Goal: Information Seeking & Learning: Learn about a topic

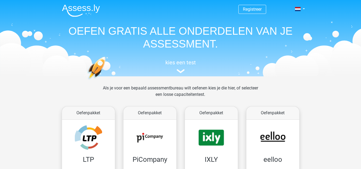
scroll to position [58, 0]
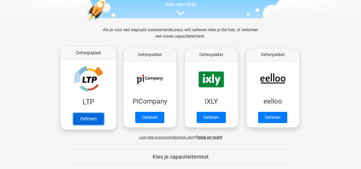
click at [101, 117] on link "Oefenen" at bounding box center [88, 119] width 30 height 12
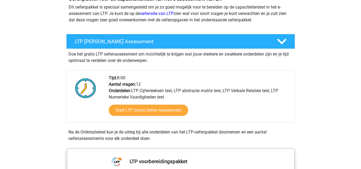
scroll to position [89, 0]
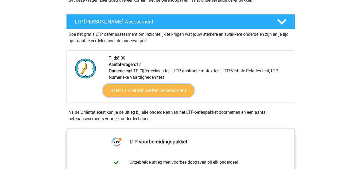
click at [160, 91] on link "Start LTP Gratis Oefen Assessment" at bounding box center [148, 90] width 91 height 13
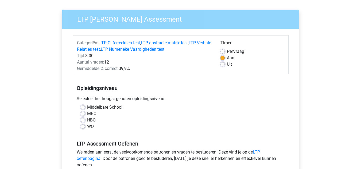
scroll to position [34, 0]
click at [87, 126] on label "WO" at bounding box center [90, 126] width 7 height 6
click at [82, 126] on input "WO" at bounding box center [83, 125] width 4 height 5
radio input "true"
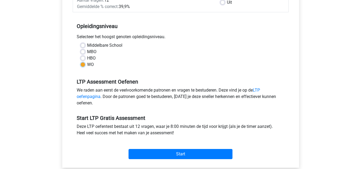
scroll to position [108, 0]
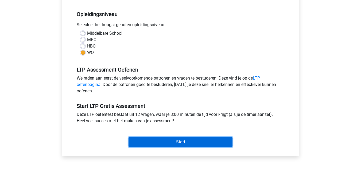
click at [150, 142] on input "Start" at bounding box center [181, 142] width 104 height 10
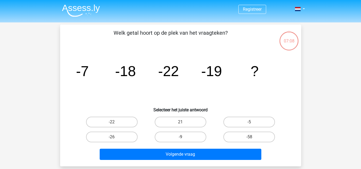
click at [356, 49] on div "Registreer" at bounding box center [180, 160] width 361 height 320
click at [191, 135] on label "-9" at bounding box center [181, 137] width 52 height 11
click at [184, 137] on input "-9" at bounding box center [181, 138] width 3 height 3
radio input "true"
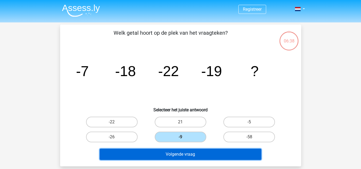
click at [196, 154] on button "Volgende vraag" at bounding box center [181, 154] width 162 height 11
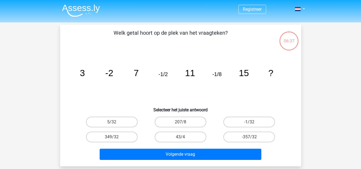
scroll to position [25, 0]
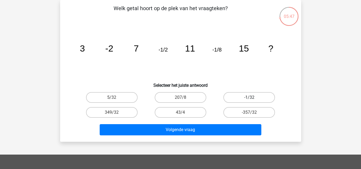
click at [242, 98] on label "-1/32" at bounding box center [249, 97] width 52 height 11
click at [249, 98] on input "-1/32" at bounding box center [250, 99] width 3 height 3
radio input "true"
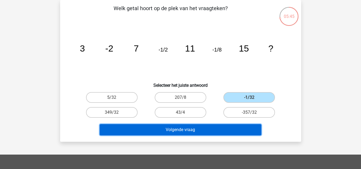
click at [236, 127] on button "Volgende vraag" at bounding box center [181, 129] width 162 height 11
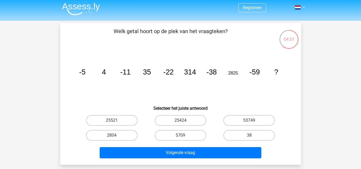
scroll to position [2, 0]
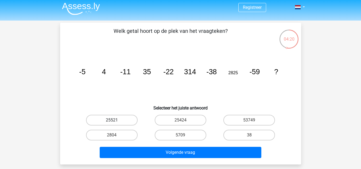
click at [124, 117] on label "25521" at bounding box center [112, 120] width 52 height 11
click at [115, 120] on input "25521" at bounding box center [113, 121] width 3 height 3
radio input "true"
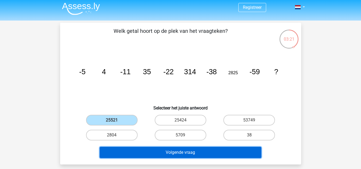
click at [198, 154] on button "Volgende vraag" at bounding box center [181, 152] width 162 height 11
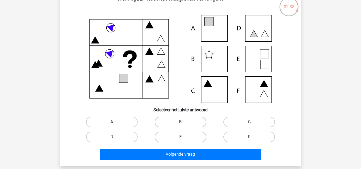
scroll to position [34, 0]
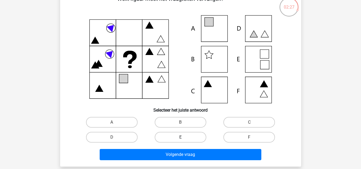
click at [170, 135] on label "E" at bounding box center [181, 137] width 52 height 11
click at [180, 137] on input "E" at bounding box center [181, 138] width 3 height 3
radio input "true"
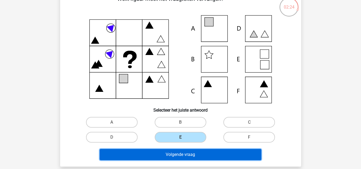
click at [177, 158] on button "Volgende vraag" at bounding box center [181, 154] width 162 height 11
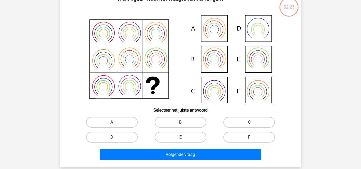
scroll to position [25, 0]
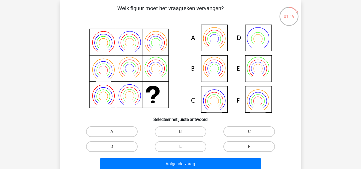
click at [207, 40] on icon at bounding box center [180, 69] width 215 height 88
click at [127, 132] on label "A" at bounding box center [112, 131] width 52 height 11
click at [115, 132] on input "A" at bounding box center [113, 133] width 3 height 3
radio input "true"
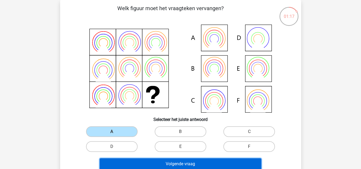
click at [145, 162] on button "Volgende vraag" at bounding box center [181, 163] width 162 height 11
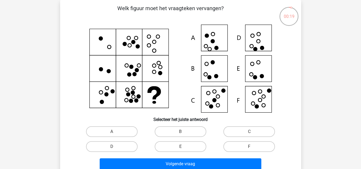
click at [338, 74] on div "Registreer" at bounding box center [180, 152] width 361 height 355
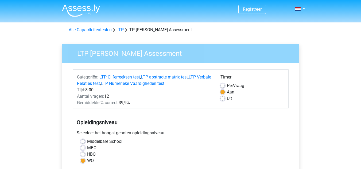
scroll to position [108, 0]
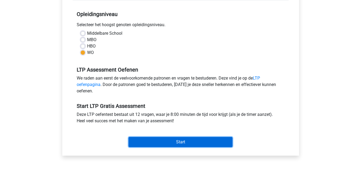
click at [164, 147] on input "Start" at bounding box center [181, 142] width 104 height 10
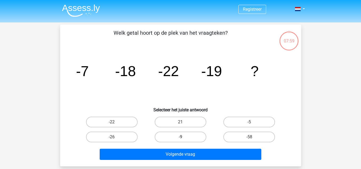
click at [187, 137] on label "-9" at bounding box center [181, 137] width 52 height 11
click at [184, 137] on input "-9" at bounding box center [181, 138] width 3 height 3
radio input "true"
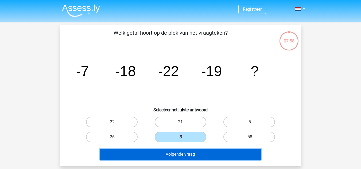
click at [189, 153] on button "Volgende vraag" at bounding box center [181, 154] width 162 height 11
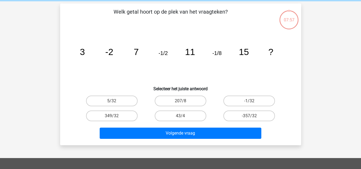
scroll to position [25, 0]
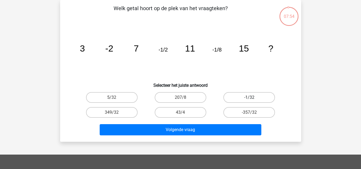
click at [246, 99] on label "-1/32" at bounding box center [249, 97] width 52 height 11
click at [249, 99] on input "-1/32" at bounding box center [250, 99] width 3 height 3
radio input "true"
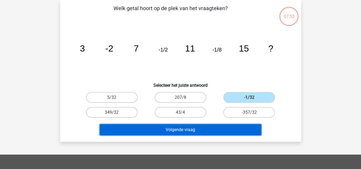
click at [219, 127] on button "Volgende vraag" at bounding box center [181, 129] width 162 height 11
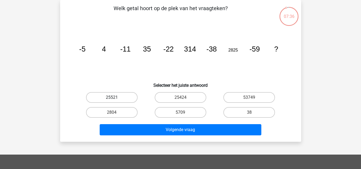
click at [129, 100] on label "25521" at bounding box center [112, 97] width 52 height 11
click at [115, 100] on input "25521" at bounding box center [113, 99] width 3 height 3
radio input "true"
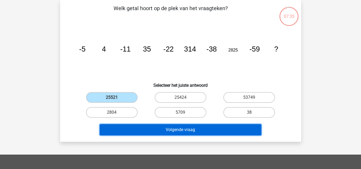
click at [159, 132] on button "Volgende vraag" at bounding box center [181, 129] width 162 height 11
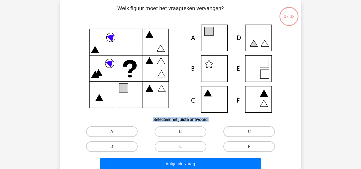
drag, startPoint x: 257, startPoint y: 69, endPoint x: 162, endPoint y: 142, distance: 120.0
click at [162, 142] on div "Welk figuur moet het vraagteken vervangen? Selecteer het juiste antwoord A" at bounding box center [180, 88] width 237 height 168
click at [162, 142] on label "E" at bounding box center [181, 146] width 52 height 11
click at [180, 147] on input "E" at bounding box center [181, 148] width 3 height 3
radio input "true"
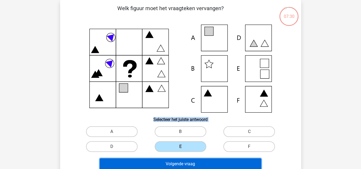
click at [179, 165] on button "Volgende vraag" at bounding box center [181, 163] width 162 height 11
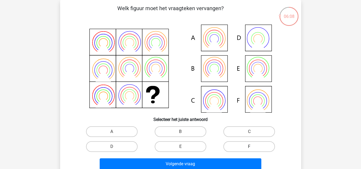
click at [242, 147] on label "F" at bounding box center [249, 146] width 52 height 11
click at [249, 147] on input "F" at bounding box center [250, 148] width 3 height 3
radio input "true"
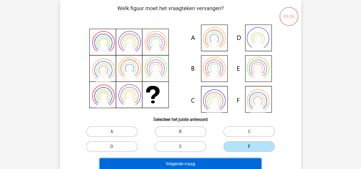
click at [224, 162] on button "Volgende vraag" at bounding box center [181, 163] width 162 height 11
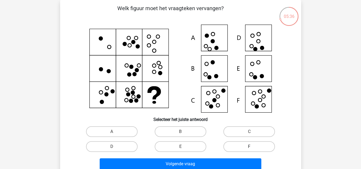
click at [259, 146] on label "F" at bounding box center [249, 146] width 52 height 11
click at [253, 147] on input "F" at bounding box center [250, 148] width 3 height 3
radio input "true"
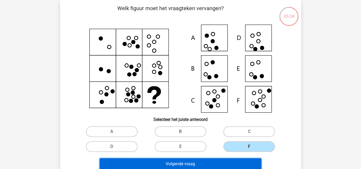
click at [233, 161] on button "Volgende vraag" at bounding box center [181, 163] width 162 height 11
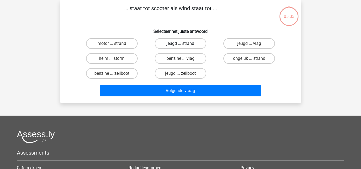
scroll to position [0, 0]
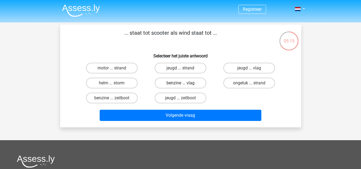
click at [199, 84] on label "benzine ... vlag" at bounding box center [181, 83] width 52 height 11
click at [184, 84] on input "benzine ... vlag" at bounding box center [181, 84] width 3 height 3
radio input "true"
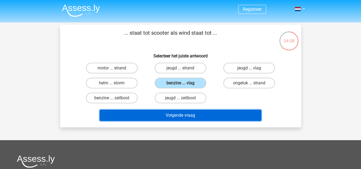
click at [129, 112] on button "Volgende vraag" at bounding box center [181, 115] width 162 height 11
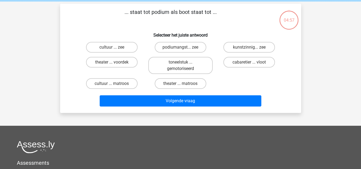
scroll to position [25, 0]
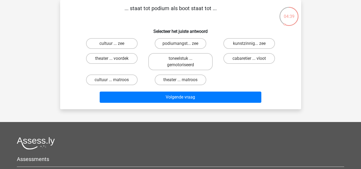
click at [131, 9] on p "... staat tot podium als boot staat tot ..." at bounding box center [171, 12] width 204 height 16
click at [128, 9] on p "... staat tot podium als boot staat tot ..." at bounding box center [171, 12] width 204 height 16
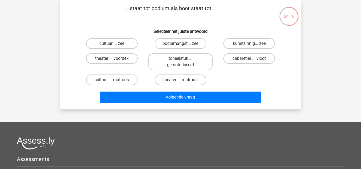
click at [128, 60] on label "theater ... voordek" at bounding box center [112, 58] width 52 height 11
click at [115, 60] on input "theater ... voordek" at bounding box center [113, 60] width 3 height 3
radio input "true"
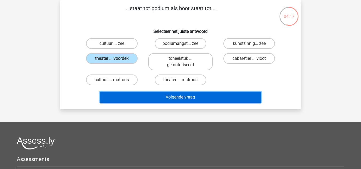
click at [192, 98] on button "Volgende vraag" at bounding box center [181, 97] width 162 height 11
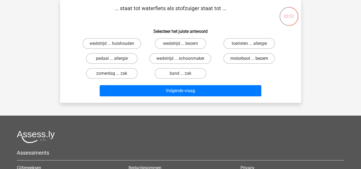
click at [247, 60] on label "motorboot ... bezem" at bounding box center [249, 58] width 52 height 11
click at [249, 60] on input "motorboot ... bezem" at bounding box center [250, 60] width 3 height 3
radio input "true"
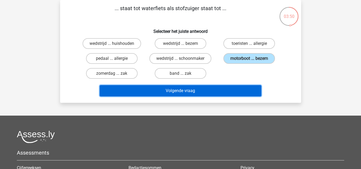
click at [206, 93] on button "Volgende vraag" at bounding box center [181, 90] width 162 height 11
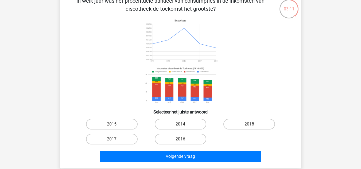
scroll to position [32, 0]
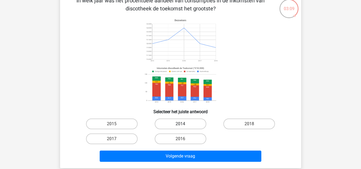
click at [173, 123] on label "2014" at bounding box center [181, 124] width 52 height 11
click at [180, 124] on input "2014" at bounding box center [181, 125] width 3 height 3
radio input "true"
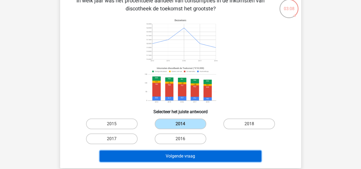
click at [187, 154] on button "Volgende vraag" at bounding box center [181, 156] width 162 height 11
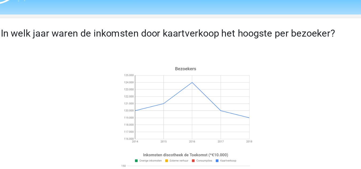
scroll to position [11, 0]
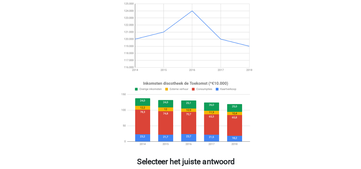
click at [197, 111] on image at bounding box center [180, 107] width 76 height 40
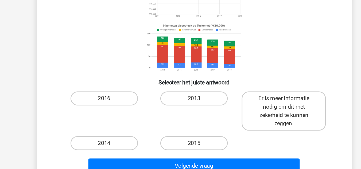
scroll to position [42, 0]
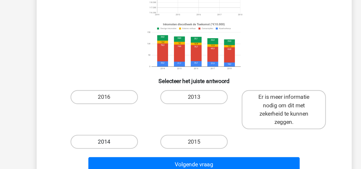
click at [132, 150] on label "2014" at bounding box center [112, 148] width 52 height 11
click at [115, 150] on input "2014" at bounding box center [113, 149] width 3 height 3
radio input "true"
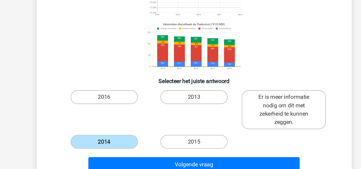
scroll to position [43, 0]
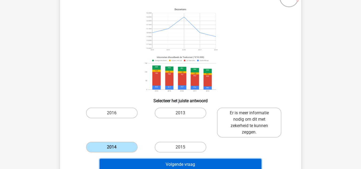
click at [203, 161] on button "Volgende vraag" at bounding box center [181, 164] width 162 height 11
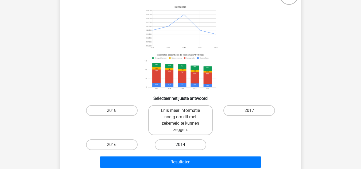
scroll to position [48, 0]
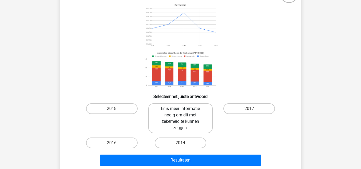
click at [200, 126] on label "Er is meer informatie nodig om dit met zekerheid te kunnen zeggen." at bounding box center [180, 118] width 64 height 30
click at [184, 112] on input "Er is meer informatie nodig om dit met zekerheid te kunnen zeggen." at bounding box center [181, 110] width 3 height 3
radio input "true"
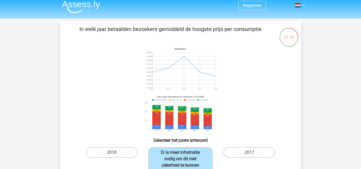
scroll to position [44, 0]
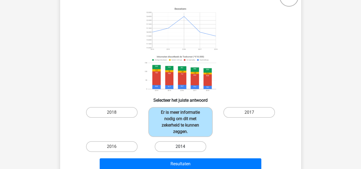
click at [175, 146] on label "2014" at bounding box center [181, 146] width 52 height 11
click at [180, 147] on input "2014" at bounding box center [181, 148] width 3 height 3
radio input "true"
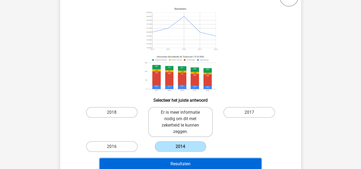
click at [183, 164] on button "Resultaten" at bounding box center [181, 163] width 162 height 11
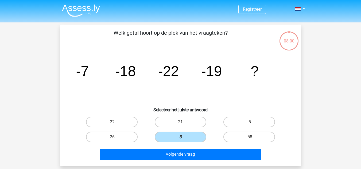
scroll to position [44, 0]
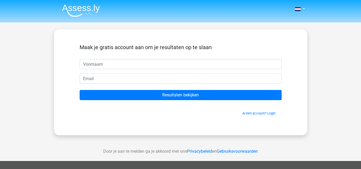
click at [72, 11] on img at bounding box center [81, 10] width 38 height 13
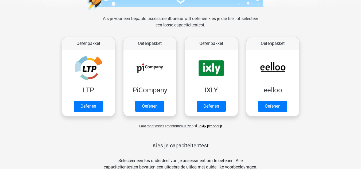
scroll to position [75, 0]
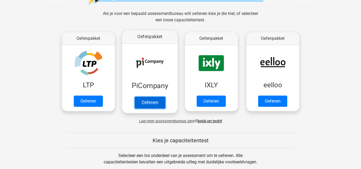
click at [152, 101] on link "Oefenen" at bounding box center [149, 103] width 30 height 12
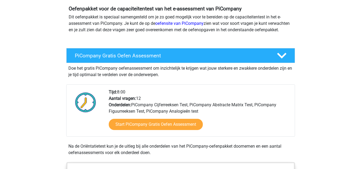
scroll to position [60, 0]
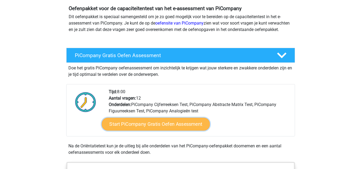
click at [189, 131] on link "Start PiCompany Gratis Oefen Assessment" at bounding box center [156, 124] width 108 height 13
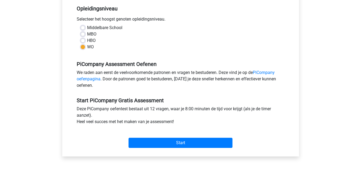
scroll to position [114, 0]
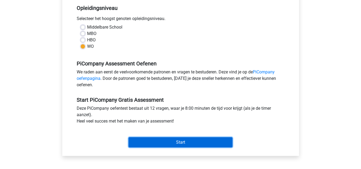
click at [184, 148] on input "Start" at bounding box center [181, 142] width 104 height 10
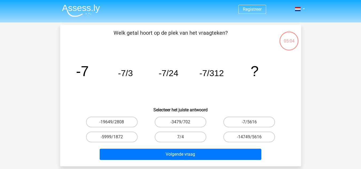
click at [253, 138] on input "-14749/5616" at bounding box center [250, 138] width 3 height 3
radio input "true"
click at [253, 138] on input "-14749/5616" at bounding box center [250, 138] width 3 height 3
click at [234, 122] on label "-7/5616" at bounding box center [249, 122] width 52 height 11
click at [249, 122] on input "-7/5616" at bounding box center [250, 123] width 3 height 3
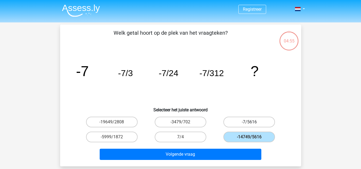
radio input "true"
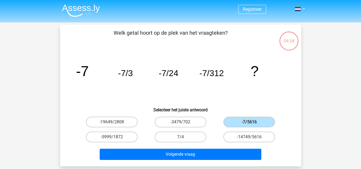
click at [229, 148] on div "Volgende vraag" at bounding box center [181, 154] width 224 height 18
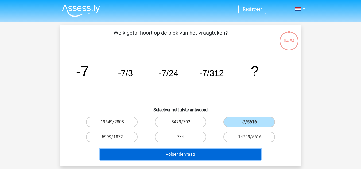
click at [230, 152] on button "Volgende vraag" at bounding box center [181, 154] width 162 height 11
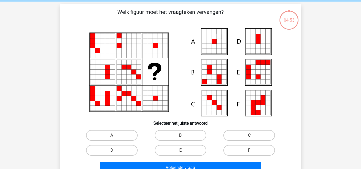
scroll to position [25, 0]
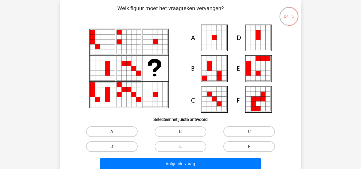
click at [131, 134] on label "A" at bounding box center [112, 131] width 52 height 11
click at [115, 134] on input "A" at bounding box center [113, 133] width 3 height 3
radio input "true"
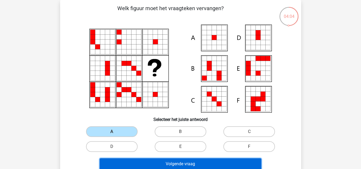
click at [170, 161] on button "Volgende vraag" at bounding box center [181, 163] width 162 height 11
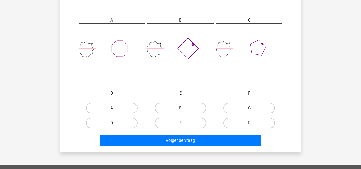
scroll to position [201, 0]
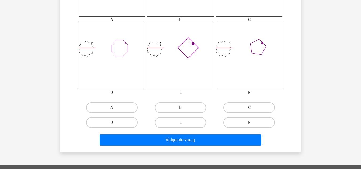
click at [189, 125] on label "E" at bounding box center [181, 122] width 52 height 11
click at [184, 125] on input "E" at bounding box center [181, 124] width 3 height 3
radio input "true"
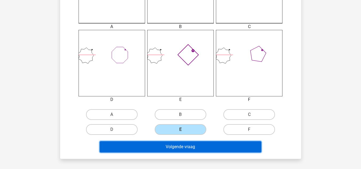
click at [193, 144] on button "Volgende vraag" at bounding box center [181, 146] width 162 height 11
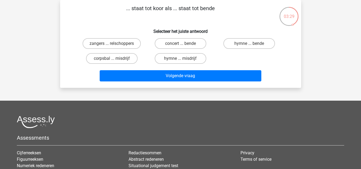
scroll to position [0, 0]
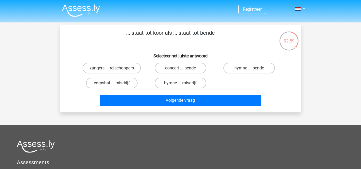
click at [123, 84] on label "corpsbal ... misdrijf" at bounding box center [112, 83] width 52 height 11
click at [115, 84] on input "corpsbal ... misdrijf" at bounding box center [113, 84] width 3 height 3
radio input "true"
click at [129, 70] on label "zangers ... relschoppers" at bounding box center [112, 68] width 58 height 11
click at [115, 70] on input "zangers ... relschoppers" at bounding box center [113, 69] width 3 height 3
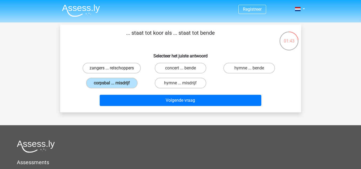
radio input "true"
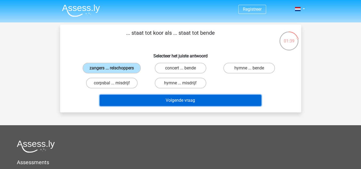
click at [167, 99] on button "Volgende vraag" at bounding box center [181, 100] width 162 height 11
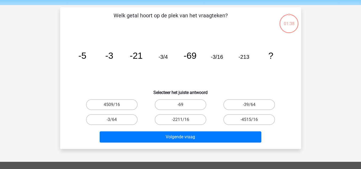
scroll to position [25, 0]
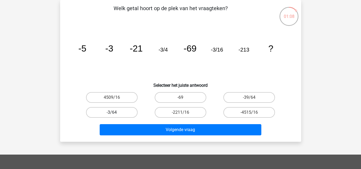
click at [124, 112] on label "-3/64" at bounding box center [112, 112] width 52 height 11
click at [115, 113] on input "-3/64" at bounding box center [113, 114] width 3 height 3
radio input "true"
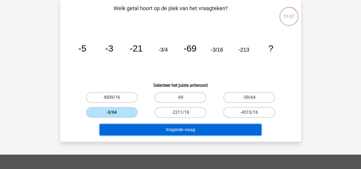
click at [147, 129] on button "Volgende vraag" at bounding box center [181, 129] width 162 height 11
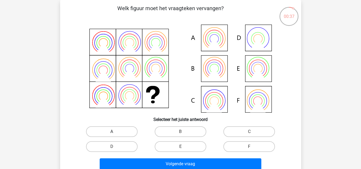
click at [117, 132] on label "A" at bounding box center [112, 131] width 52 height 11
click at [115, 132] on input "A" at bounding box center [113, 133] width 3 height 3
radio input "true"
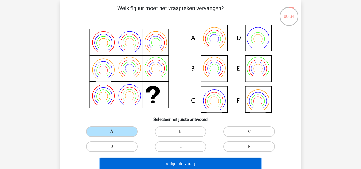
click at [157, 166] on button "Volgende vraag" at bounding box center [181, 163] width 162 height 11
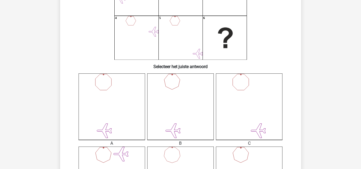
scroll to position [75, 0]
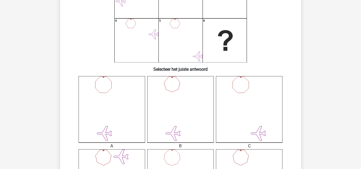
click at [238, 119] on icon at bounding box center [249, 109] width 67 height 67
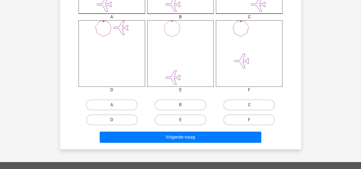
scroll to position [205, 0]
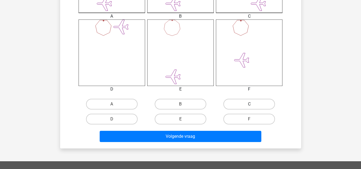
click at [242, 105] on label "C" at bounding box center [249, 104] width 52 height 11
click at [249, 105] on input "C" at bounding box center [250, 105] width 3 height 3
radio input "true"
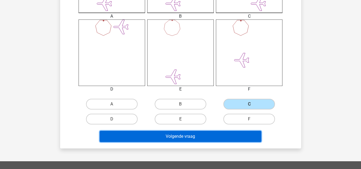
click at [212, 141] on button "Volgende vraag" at bounding box center [181, 136] width 162 height 11
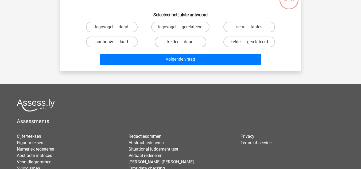
scroll to position [25, 0]
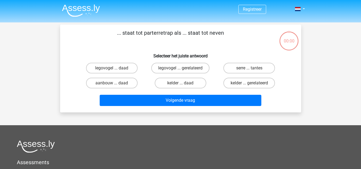
scroll to position [9, 0]
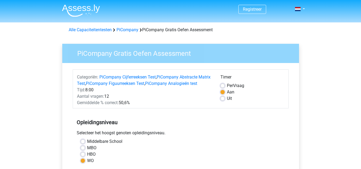
scroll to position [114, 0]
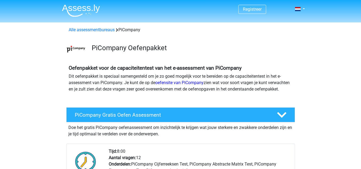
scroll to position [60, 0]
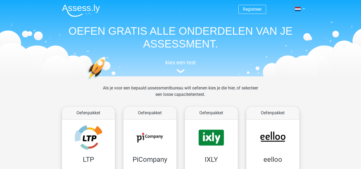
scroll to position [75, 0]
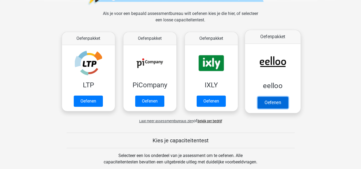
click at [263, 100] on link "Oefenen" at bounding box center [272, 103] width 30 height 12
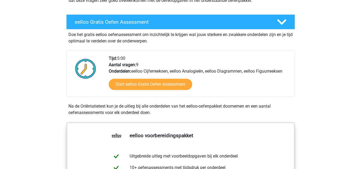
scroll to position [89, 0]
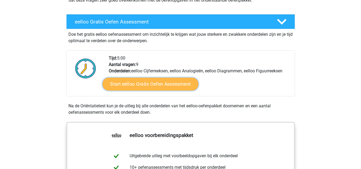
click at [145, 87] on link "Start eelloo Gratis Oefen Assessment" at bounding box center [150, 84] width 96 height 13
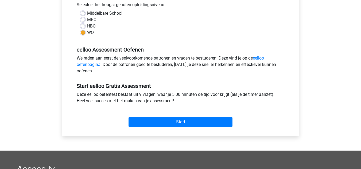
scroll to position [129, 0]
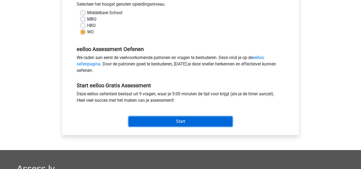
click at [165, 125] on input "Start" at bounding box center [181, 122] width 104 height 10
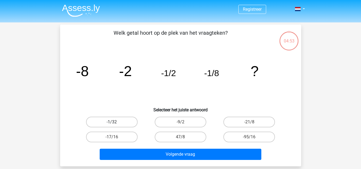
click at [117, 123] on label "-1/32" at bounding box center [112, 122] width 52 height 11
click at [115, 123] on input "-1/32" at bounding box center [113, 123] width 3 height 3
radio input "true"
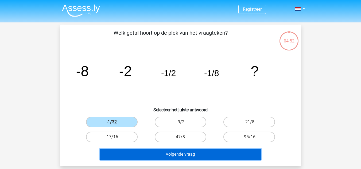
click at [145, 149] on button "Volgende vraag" at bounding box center [181, 154] width 162 height 11
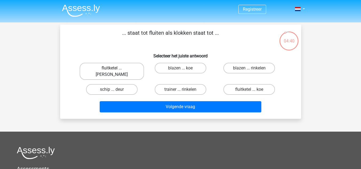
click at [128, 68] on label "fluitketel ... [PERSON_NAME]" at bounding box center [112, 71] width 64 height 17
click at [115, 68] on input "fluitketel ... [PERSON_NAME]" at bounding box center [113, 69] width 3 height 3
radio input "true"
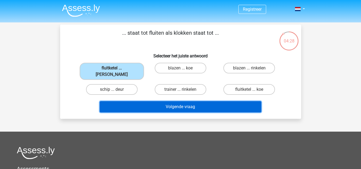
click at [179, 101] on button "Volgende vraag" at bounding box center [181, 106] width 162 height 11
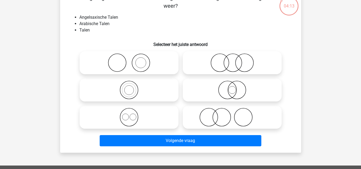
scroll to position [35, 0]
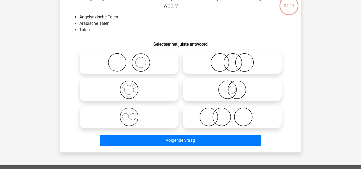
click at [216, 112] on icon at bounding box center [232, 117] width 95 height 19
click at [232, 112] on input "radio" at bounding box center [233, 112] width 3 height 3
radio input "true"
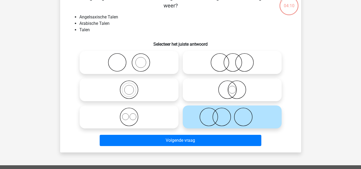
click at [213, 93] on icon at bounding box center [232, 89] width 95 height 19
click at [232, 87] on input "radio" at bounding box center [233, 85] width 3 height 3
radio input "true"
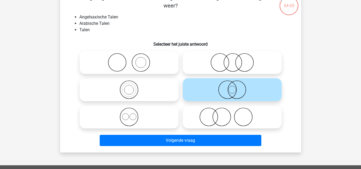
click at [220, 56] on icon at bounding box center [232, 62] width 95 height 19
click at [232, 56] on input "radio" at bounding box center [233, 57] width 3 height 3
radio input "true"
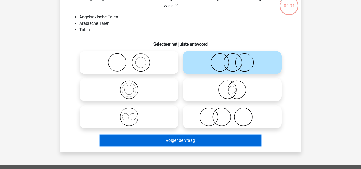
click at [204, 139] on button "Volgende vraag" at bounding box center [181, 140] width 162 height 11
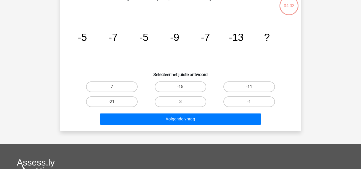
scroll to position [25, 0]
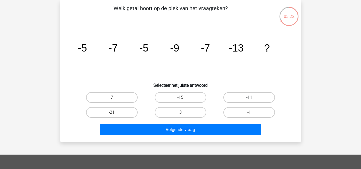
click at [227, 95] on label "-11" at bounding box center [249, 97] width 52 height 11
click at [249, 98] on input "-11" at bounding box center [250, 99] width 3 height 3
radio input "true"
click at [189, 99] on label "-15" at bounding box center [181, 97] width 52 height 11
click at [184, 99] on input "-15" at bounding box center [181, 99] width 3 height 3
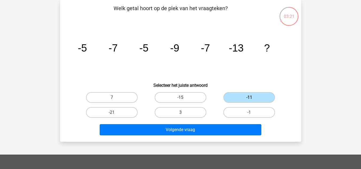
radio input "true"
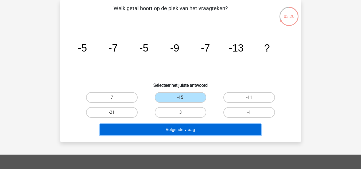
click at [192, 125] on button "Volgende vraag" at bounding box center [181, 129] width 162 height 11
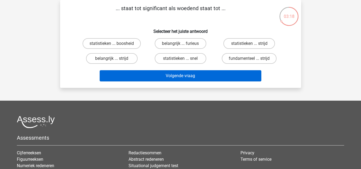
scroll to position [0, 0]
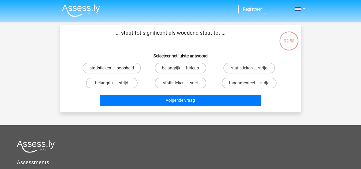
click at [135, 69] on label "statistieken ... boosheid" at bounding box center [112, 68] width 58 height 11
click at [115, 69] on input "statistieken ... boosheid" at bounding box center [113, 69] width 3 height 3
radio input "true"
click at [179, 69] on label "belangrijk ... furieus" at bounding box center [181, 68] width 52 height 11
click at [180, 69] on input "belangrijk ... furieus" at bounding box center [181, 69] width 3 height 3
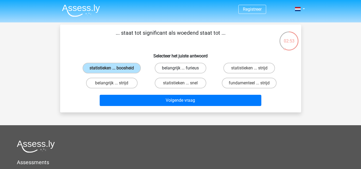
radio input "true"
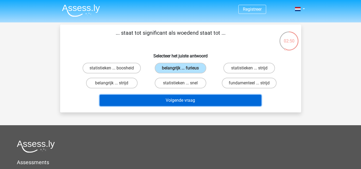
click at [195, 98] on button "Volgende vraag" at bounding box center [181, 100] width 162 height 11
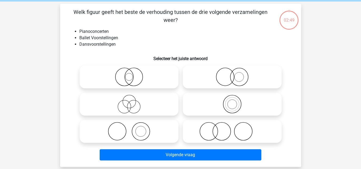
scroll to position [25, 0]
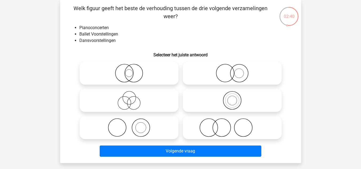
click at [232, 127] on icon at bounding box center [232, 127] width 95 height 19
click at [232, 125] on input "radio" at bounding box center [233, 123] width 3 height 3
radio input "true"
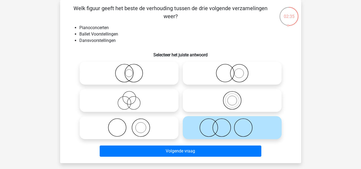
click at [145, 128] on icon at bounding box center [129, 127] width 95 height 19
click at [133, 125] on input "radio" at bounding box center [130, 123] width 3 height 3
radio input "true"
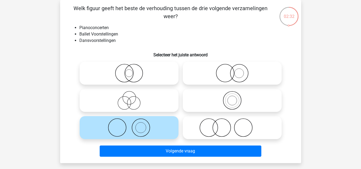
click at [207, 130] on icon at bounding box center [232, 127] width 95 height 19
click at [232, 125] on input "radio" at bounding box center [233, 123] width 3 height 3
radio input "true"
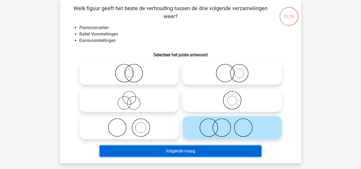
click at [211, 149] on button "Volgende vraag" at bounding box center [181, 151] width 162 height 11
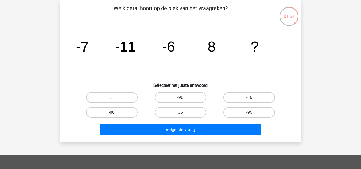
click at [193, 111] on label "36" at bounding box center [181, 112] width 52 height 11
click at [184, 113] on input "36" at bounding box center [181, 114] width 3 height 3
radio input "true"
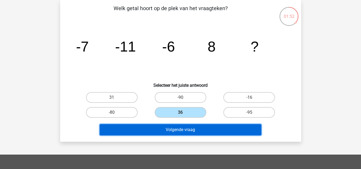
click at [201, 133] on button "Volgende vraag" at bounding box center [181, 129] width 162 height 11
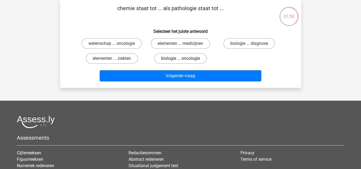
scroll to position [0, 0]
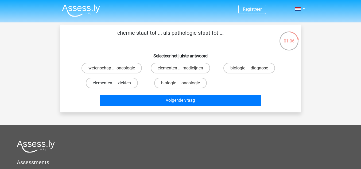
click at [122, 81] on label "elementen ... ziekten" at bounding box center [112, 83] width 52 height 11
click at [115, 83] on input "elementen ... ziekten" at bounding box center [113, 84] width 3 height 3
radio input "true"
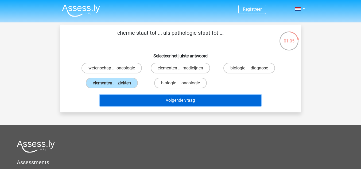
click at [161, 102] on button "Volgende vraag" at bounding box center [181, 100] width 162 height 11
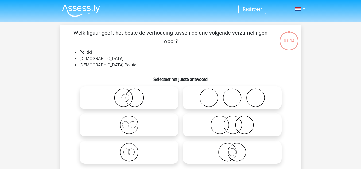
scroll to position [25, 0]
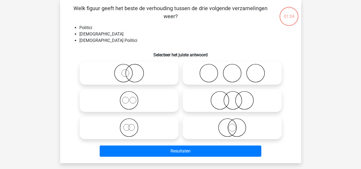
click at [161, 102] on icon at bounding box center [129, 100] width 95 height 19
click at [133, 98] on input "radio" at bounding box center [130, 95] width 3 height 3
radio input "true"
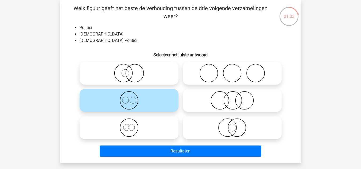
click at [139, 44] on li "[DEMOGRAPHIC_DATA] Politici" at bounding box center [185, 40] width 213 height 6
click at [127, 68] on icon at bounding box center [129, 73] width 95 height 19
click at [129, 68] on input "radio" at bounding box center [130, 68] width 3 height 3
radio input "true"
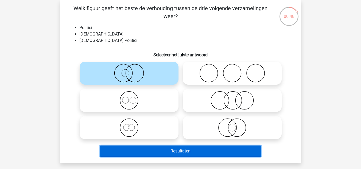
click at [167, 148] on button "Resultaten" at bounding box center [181, 151] width 162 height 11
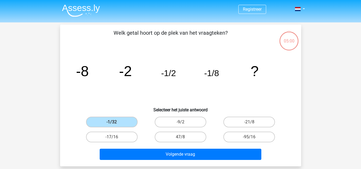
scroll to position [25, 0]
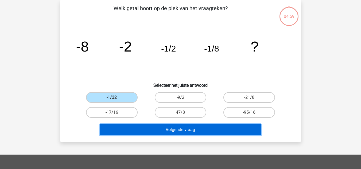
click at [202, 125] on button "Volgende vraag" at bounding box center [181, 129] width 162 height 11
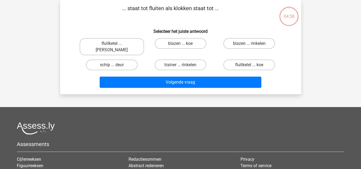
click at [202, 125] on div at bounding box center [180, 128] width 327 height 13
click at [189, 82] on div "Volgende vraag" at bounding box center [180, 83] width 206 height 13
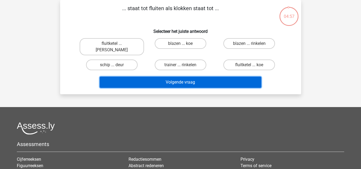
click at [181, 77] on button "Volgende vraag" at bounding box center [181, 82] width 162 height 11
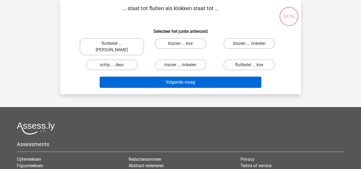
scroll to position [0, 0]
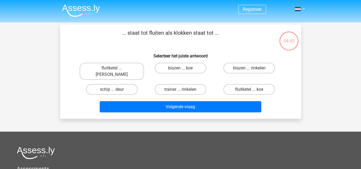
click at [144, 72] on div "fluitketel ... [PERSON_NAME]" at bounding box center [112, 71] width 64 height 17
click at [125, 68] on label "fluitketel ... [PERSON_NAME]" at bounding box center [112, 71] width 64 height 17
click at [115, 68] on input "fluitketel ... [PERSON_NAME]" at bounding box center [113, 69] width 3 height 3
radio input "true"
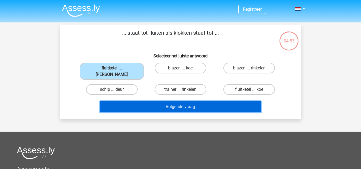
click at [177, 102] on button "Volgende vraag" at bounding box center [181, 106] width 162 height 11
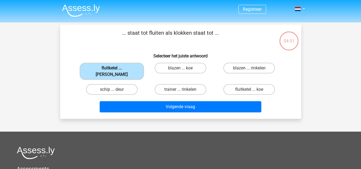
click at [129, 68] on label "fluitketel ... [PERSON_NAME]" at bounding box center [112, 71] width 64 height 17
click at [115, 68] on input "fluitketel ... [PERSON_NAME]" at bounding box center [113, 69] width 3 height 3
click at [129, 68] on label "fluitketel ... [PERSON_NAME]" at bounding box center [112, 71] width 64 height 17
click at [115, 68] on input "fluitketel ... [PERSON_NAME]" at bounding box center [113, 69] width 3 height 3
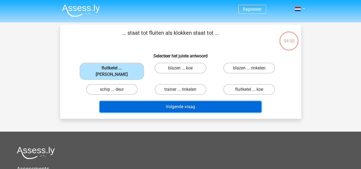
click at [163, 101] on button "Volgende vraag" at bounding box center [181, 106] width 162 height 11
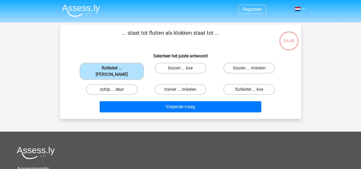
click at [131, 84] on label "schip ... deur" at bounding box center [112, 89] width 52 height 11
click at [115, 90] on input "schip ... deur" at bounding box center [113, 91] width 3 height 3
radio input "true"
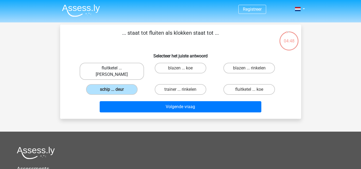
click at [122, 63] on label "fluitketel ... [PERSON_NAME]" at bounding box center [112, 71] width 64 height 17
click at [115, 68] on input "fluitketel ... [PERSON_NAME]" at bounding box center [113, 69] width 3 height 3
radio input "true"
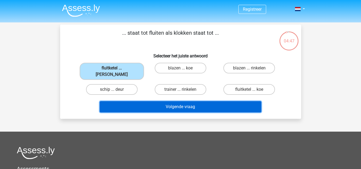
click at [153, 101] on button "Volgende vraag" at bounding box center [181, 106] width 162 height 11
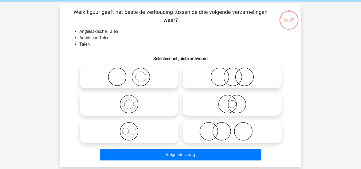
scroll to position [25, 0]
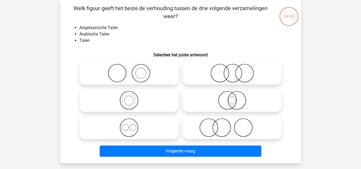
click at [208, 130] on icon at bounding box center [232, 127] width 95 height 19
click at [232, 125] on input "radio" at bounding box center [233, 123] width 3 height 3
radio input "true"
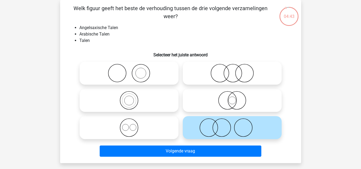
click at [242, 73] on icon at bounding box center [232, 73] width 95 height 19
click at [236, 71] on input "radio" at bounding box center [233, 68] width 3 height 3
radio input "true"
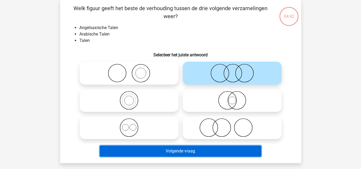
click at [222, 150] on button "Volgende vraag" at bounding box center [181, 151] width 162 height 11
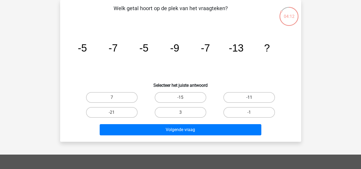
click at [253, 102] on label "-11" at bounding box center [249, 97] width 52 height 11
click at [253, 101] on input "-11" at bounding box center [250, 99] width 3 height 3
radio input "true"
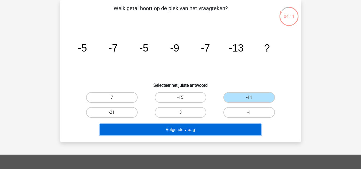
click at [245, 127] on button "Volgende vraag" at bounding box center [181, 129] width 162 height 11
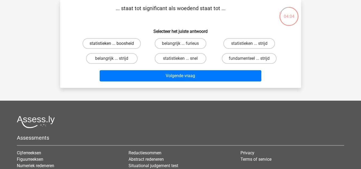
click at [130, 46] on label "statistieken ... boosheid" at bounding box center [112, 43] width 58 height 11
click at [115, 46] on input "statistieken ... boosheid" at bounding box center [113, 45] width 3 height 3
radio input "true"
click at [188, 45] on label "belangrijk ... furieus" at bounding box center [181, 43] width 52 height 11
click at [184, 45] on input "belangrijk ... furieus" at bounding box center [181, 45] width 3 height 3
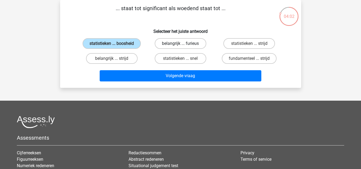
radio input "true"
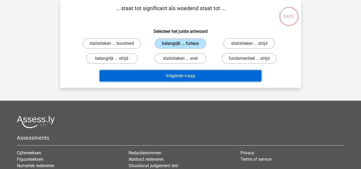
click at [198, 75] on button "Volgende vraag" at bounding box center [181, 75] width 162 height 11
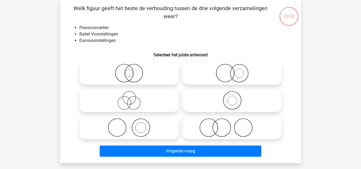
click at [223, 76] on icon at bounding box center [232, 73] width 95 height 19
click at [232, 71] on input "radio" at bounding box center [233, 68] width 3 height 3
radio input "true"
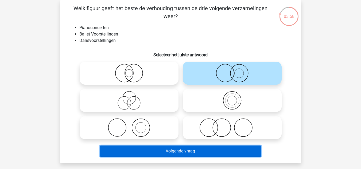
click at [229, 156] on button "Volgende vraag" at bounding box center [181, 151] width 162 height 11
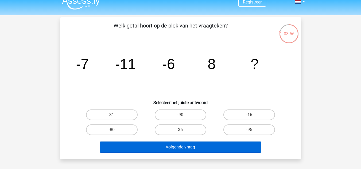
scroll to position [7, 0]
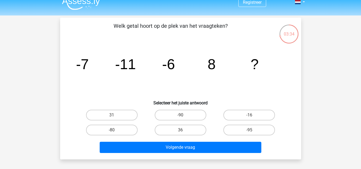
click at [124, 20] on div "Welk getal hoort op de plek van het vraagteken? image/svg+xml -7 -11 -6 8 ? Sel…" at bounding box center [180, 89] width 241 height 142
click at [121, 112] on label "31" at bounding box center [112, 115] width 52 height 11
click at [115, 115] on input "31" at bounding box center [113, 116] width 3 height 3
radio input "true"
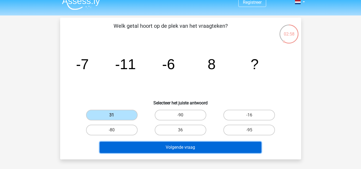
click at [159, 145] on button "Volgende vraag" at bounding box center [181, 147] width 162 height 11
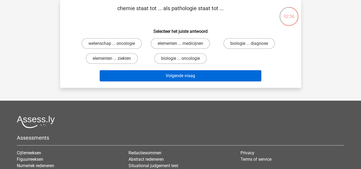
scroll to position [0, 0]
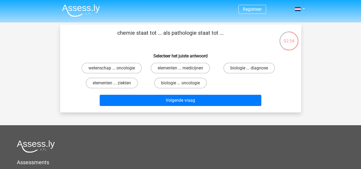
click at [113, 11] on nav "Registreer Login" at bounding box center [181, 9] width 246 height 17
click at [125, 86] on label "elementen ... ziekten" at bounding box center [112, 83] width 52 height 11
click at [115, 86] on input "elementen ... ziekten" at bounding box center [113, 84] width 3 height 3
radio input "true"
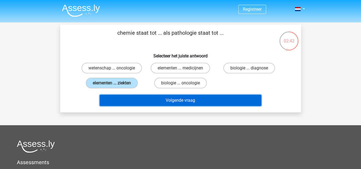
click at [149, 104] on button "Volgende vraag" at bounding box center [181, 100] width 162 height 11
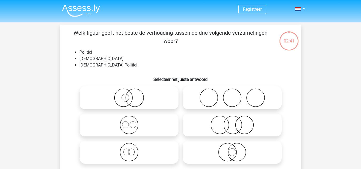
scroll to position [25, 0]
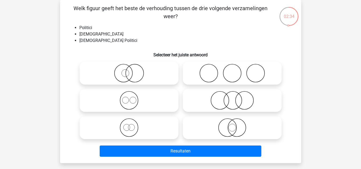
click at [73, 20] on p "Welk figuur geeft het beste de verhouding tussen de drie volgende verzamelingen…" at bounding box center [171, 12] width 204 height 16
drag, startPoint x: 217, startPoint y: 112, endPoint x: 221, endPoint y: 115, distance: 5.5
click at [221, 115] on div at bounding box center [180, 101] width 206 height 82
click at [228, 127] on circle at bounding box center [237, 128] width 18 height 18
click at [232, 125] on input "radio" at bounding box center [233, 123] width 3 height 3
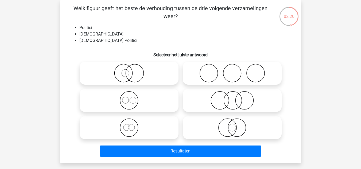
radio input "true"
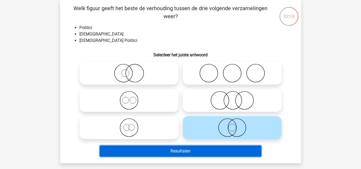
click at [234, 152] on button "Resultaten" at bounding box center [181, 151] width 162 height 11
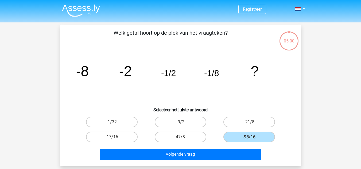
scroll to position [25, 0]
